Goal: Navigation & Orientation: Find specific page/section

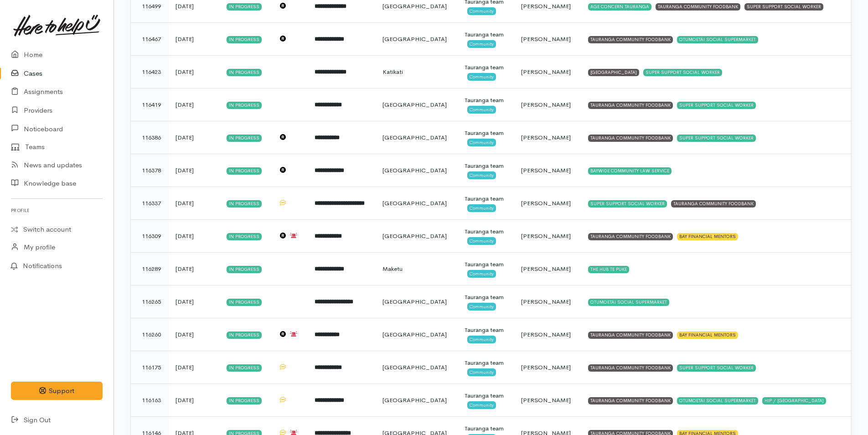
scroll to position [702, 0]
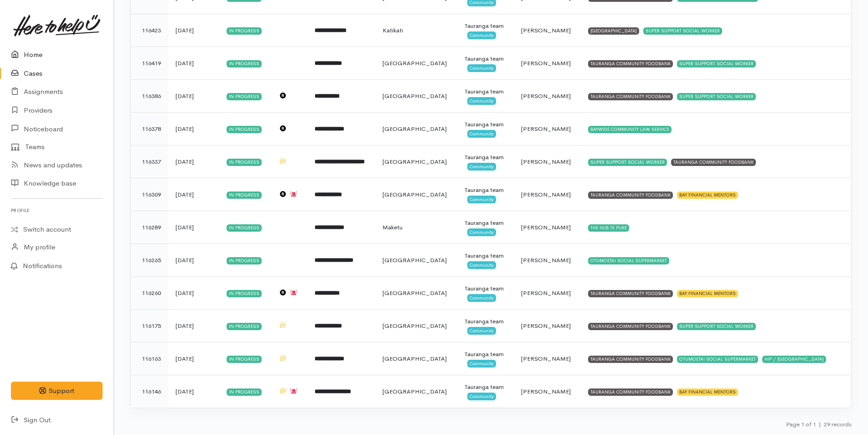
click at [35, 54] on link "Home" at bounding box center [57, 55] width 114 height 19
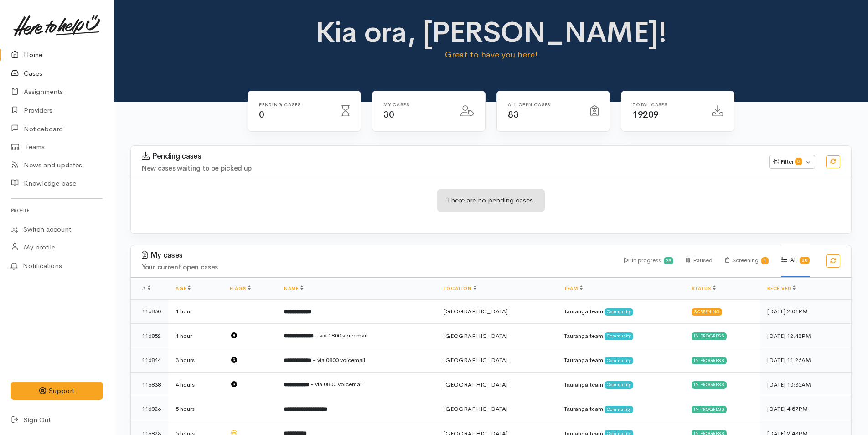
click at [37, 72] on link "Cases" at bounding box center [57, 73] width 114 height 19
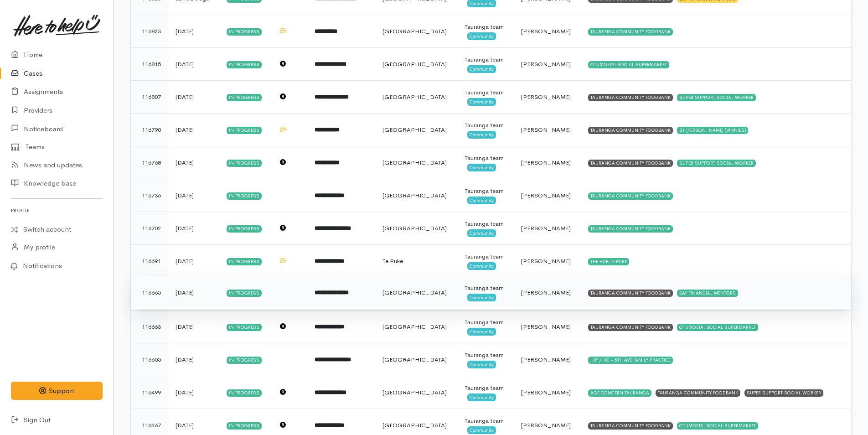
scroll to position [46, 0]
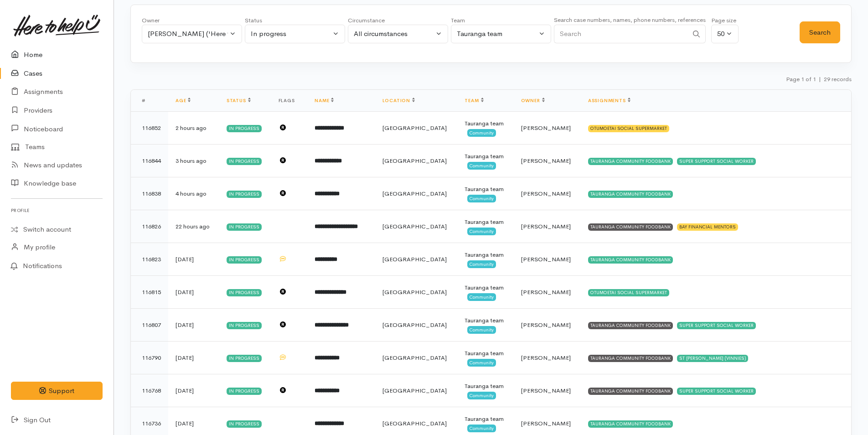
click at [30, 51] on link "Home" at bounding box center [57, 55] width 114 height 19
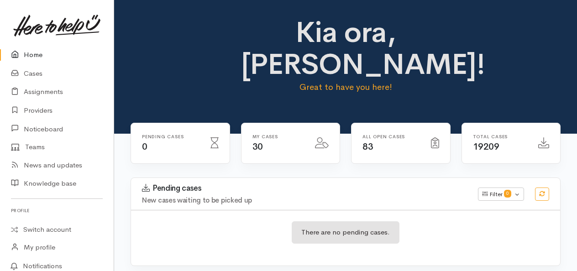
click at [36, 54] on link "Home" at bounding box center [57, 55] width 114 height 19
click at [30, 71] on link "Cases" at bounding box center [57, 73] width 114 height 19
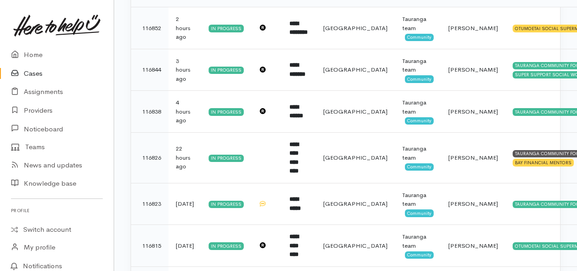
scroll to position [192, 0]
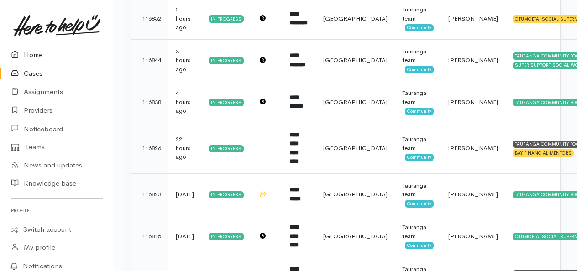
click at [32, 52] on link "Home" at bounding box center [57, 55] width 114 height 19
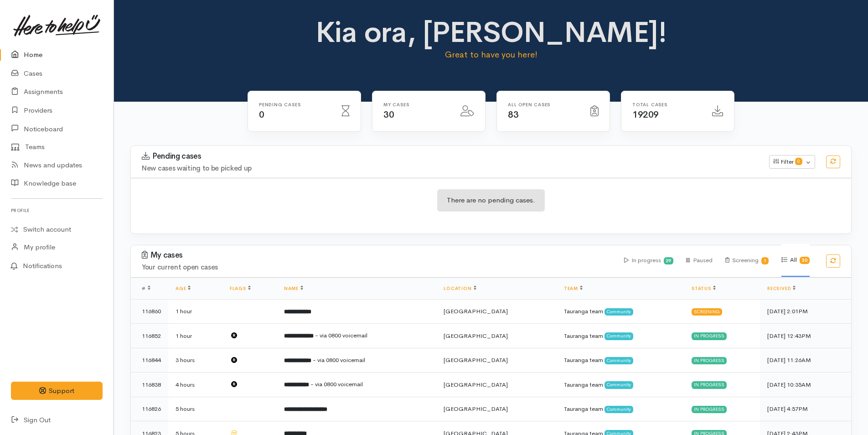
click at [365, 60] on p "Great to have you here!" at bounding box center [491, 54] width 355 height 13
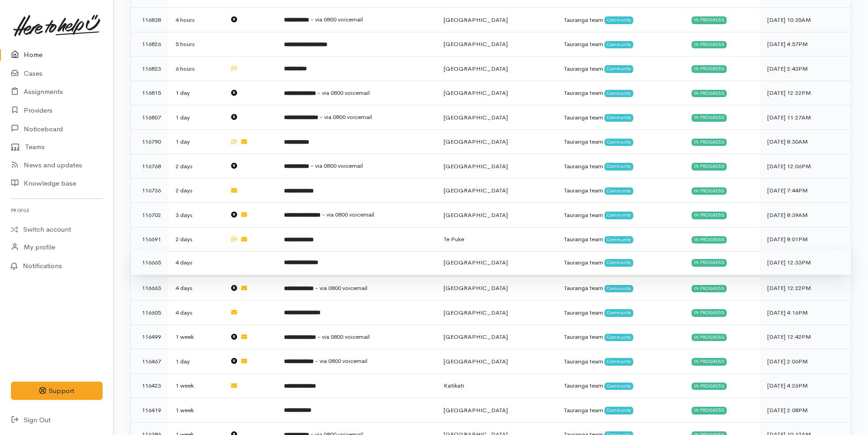
scroll to position [91, 0]
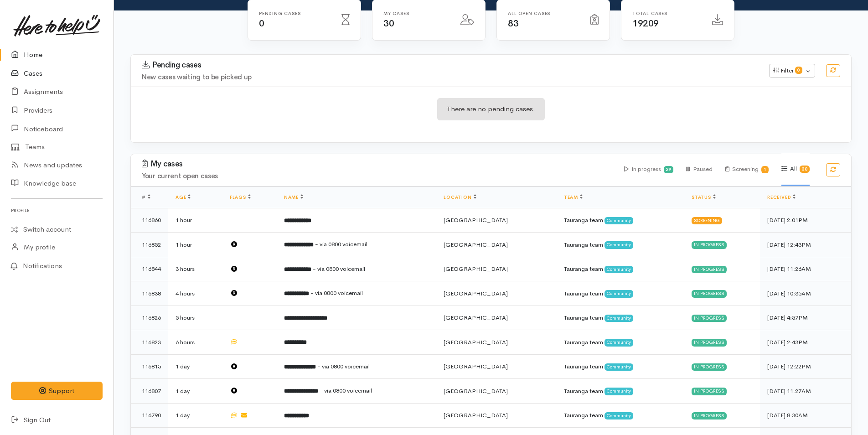
click at [36, 69] on link "Cases" at bounding box center [57, 73] width 114 height 19
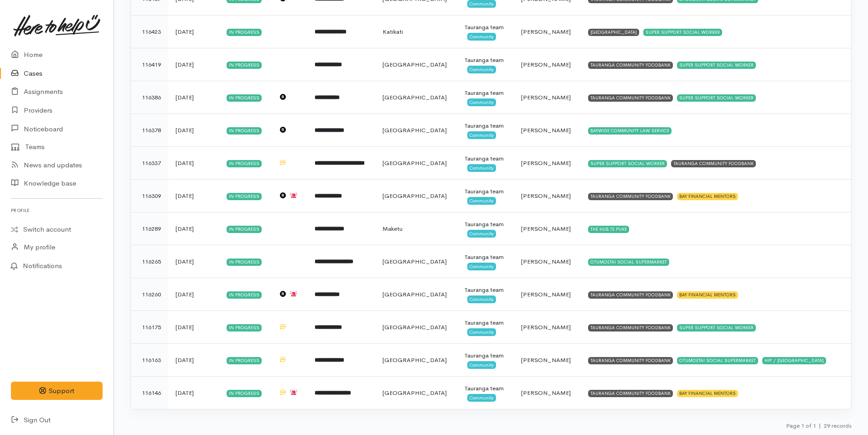
scroll to position [702, 0]
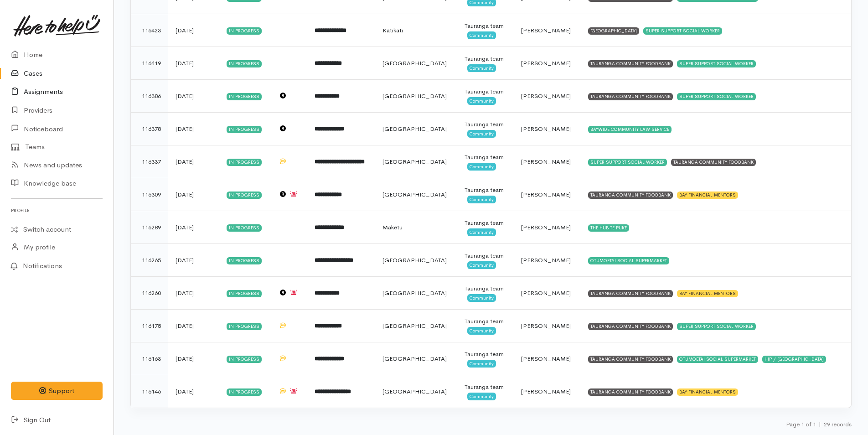
click at [52, 92] on link "Assignments" at bounding box center [57, 92] width 114 height 19
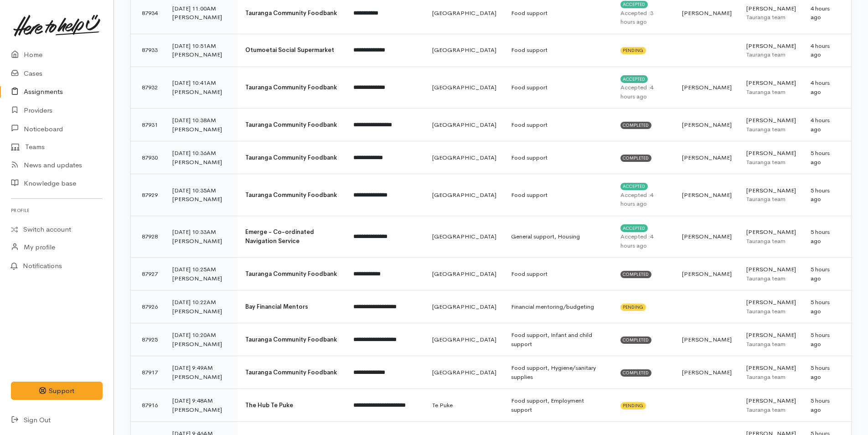
scroll to position [639, 0]
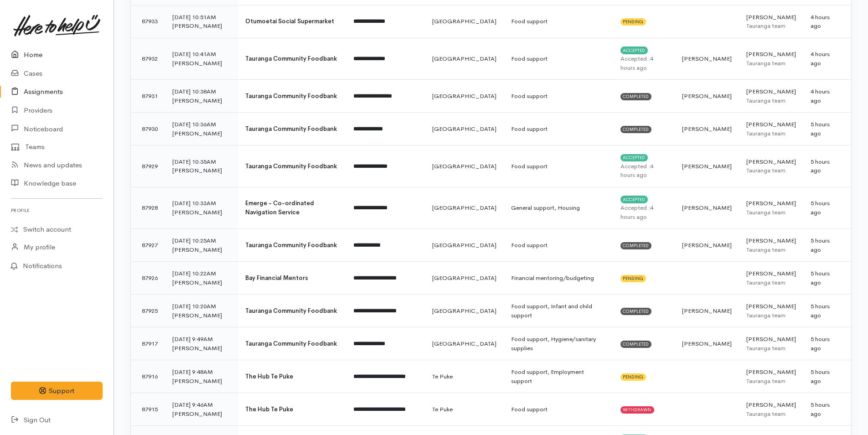
click at [28, 53] on link "Home" at bounding box center [57, 55] width 114 height 19
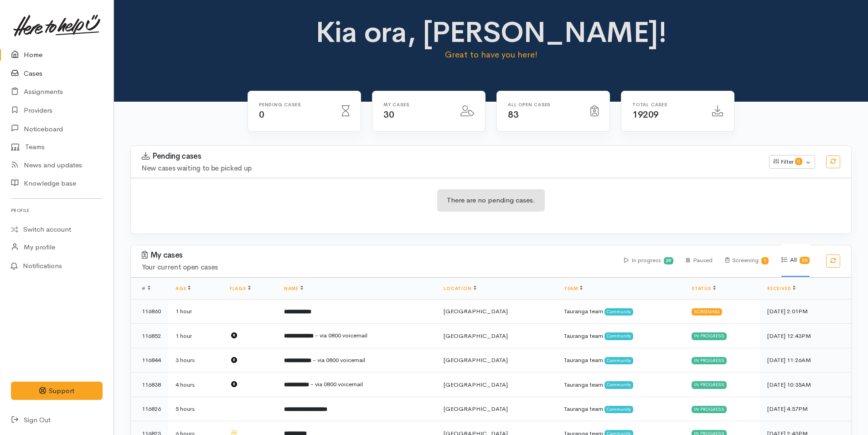
click at [23, 68] on icon at bounding box center [17, 73] width 13 height 11
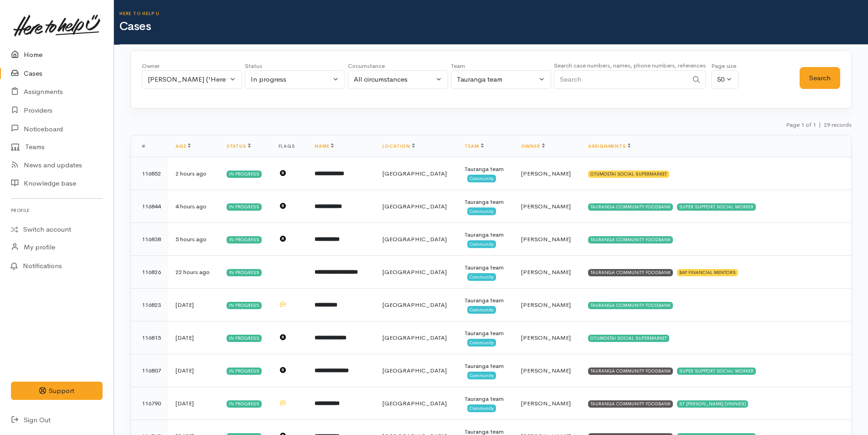
click at [37, 53] on link "Home" at bounding box center [57, 55] width 114 height 19
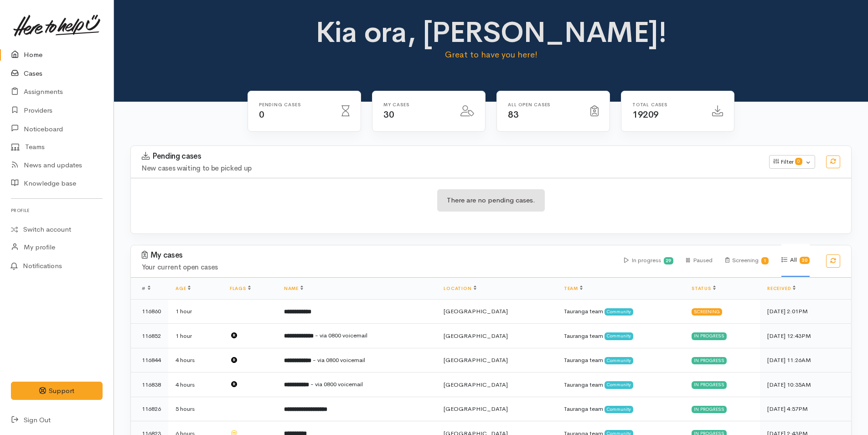
click at [36, 71] on link "Cases" at bounding box center [57, 73] width 114 height 19
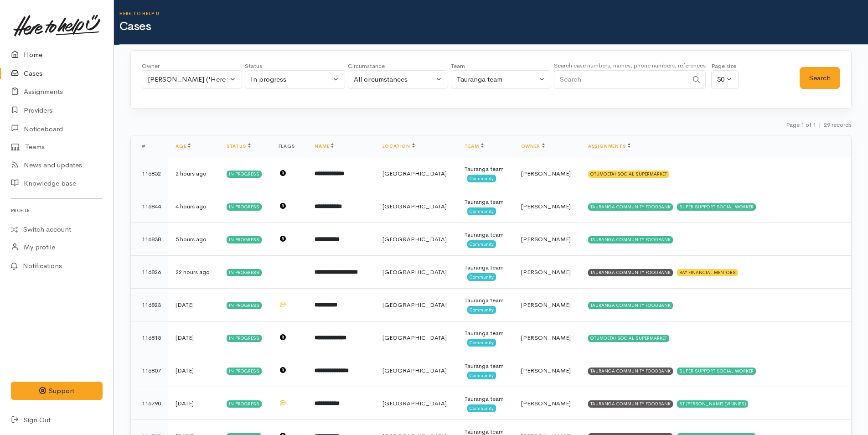
click at [40, 53] on link "Home" at bounding box center [57, 55] width 114 height 19
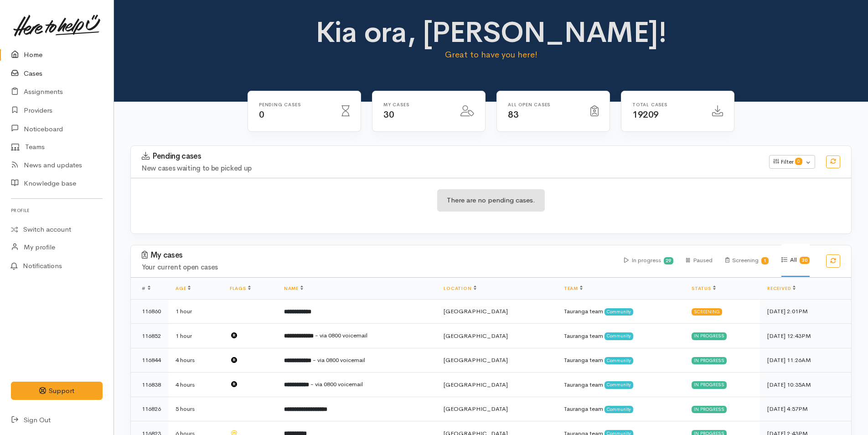
click at [38, 74] on link "Cases" at bounding box center [57, 73] width 114 height 19
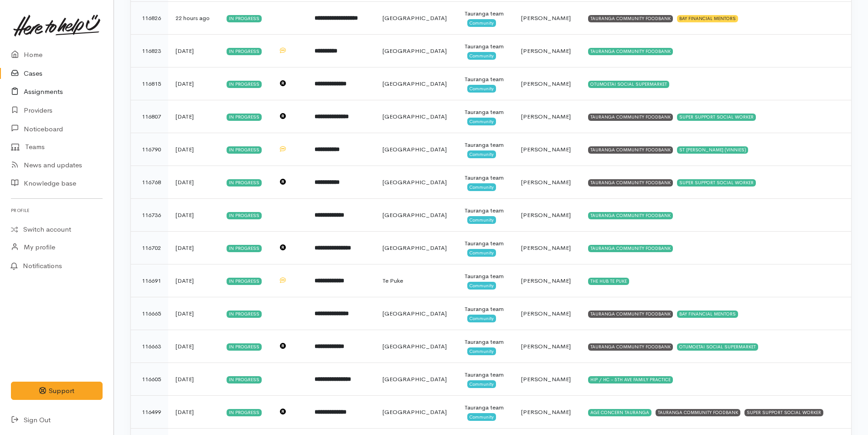
scroll to position [91, 0]
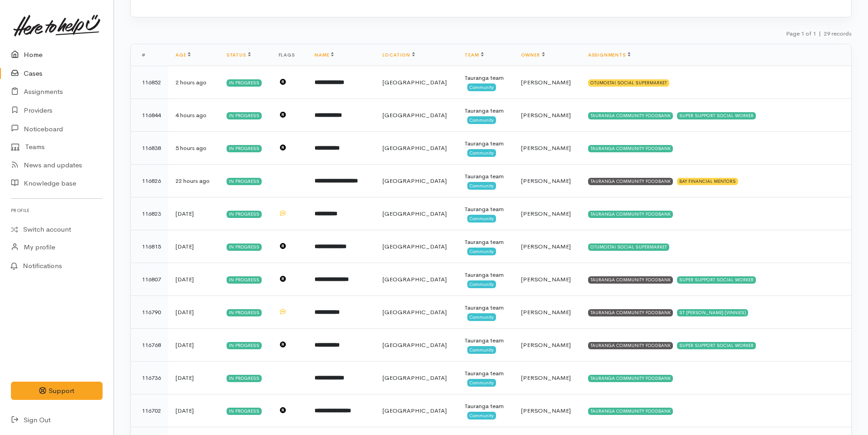
click at [35, 53] on link "Home" at bounding box center [57, 55] width 114 height 19
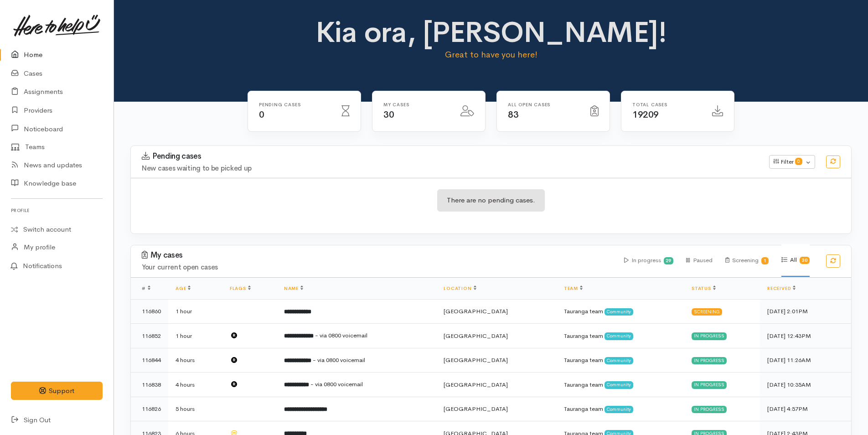
click at [213, 49] on div "Kia ora, [PERSON_NAME]! Great to have you here!" at bounding box center [491, 42] width 733 height 52
